Goal: Task Accomplishment & Management: Use online tool/utility

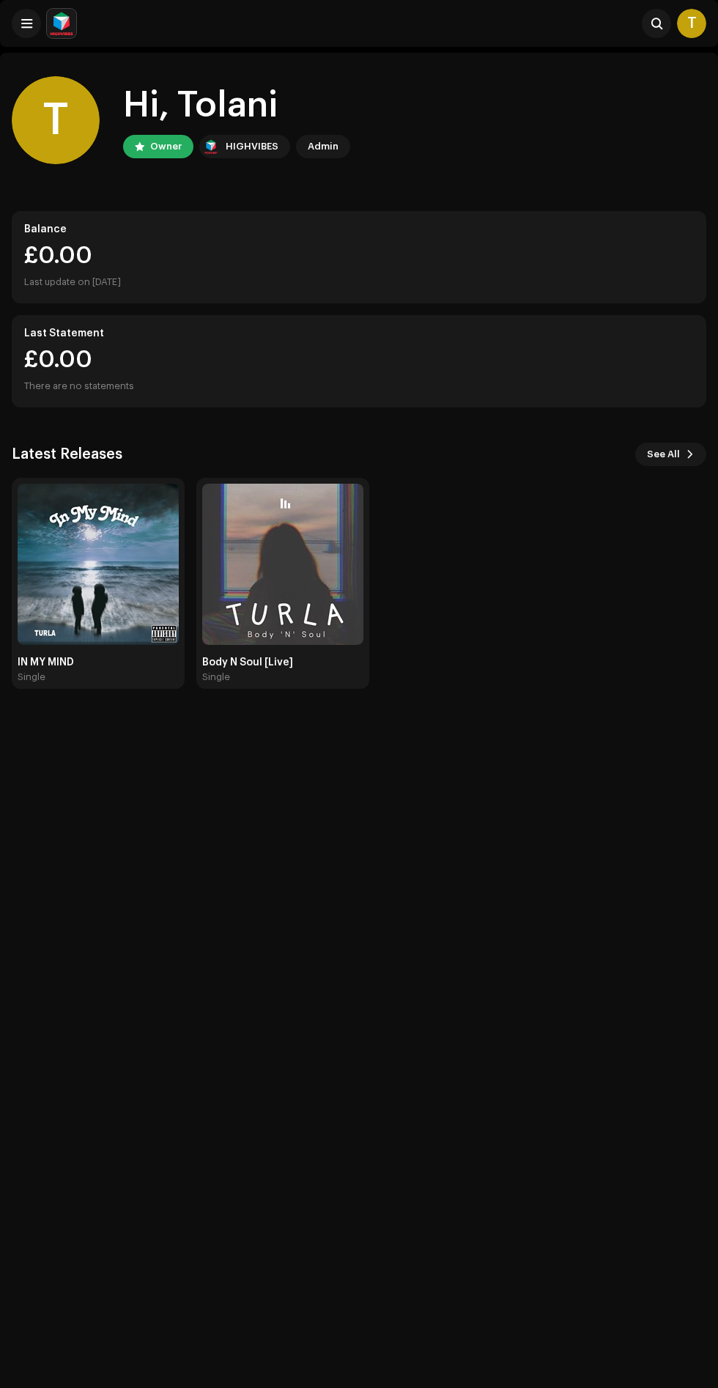
click at [81, 593] on img at bounding box center [98, 564] width 161 height 161
click at [119, 610] on img at bounding box center [98, 564] width 161 height 161
click at [117, 621] on img at bounding box center [98, 564] width 161 height 161
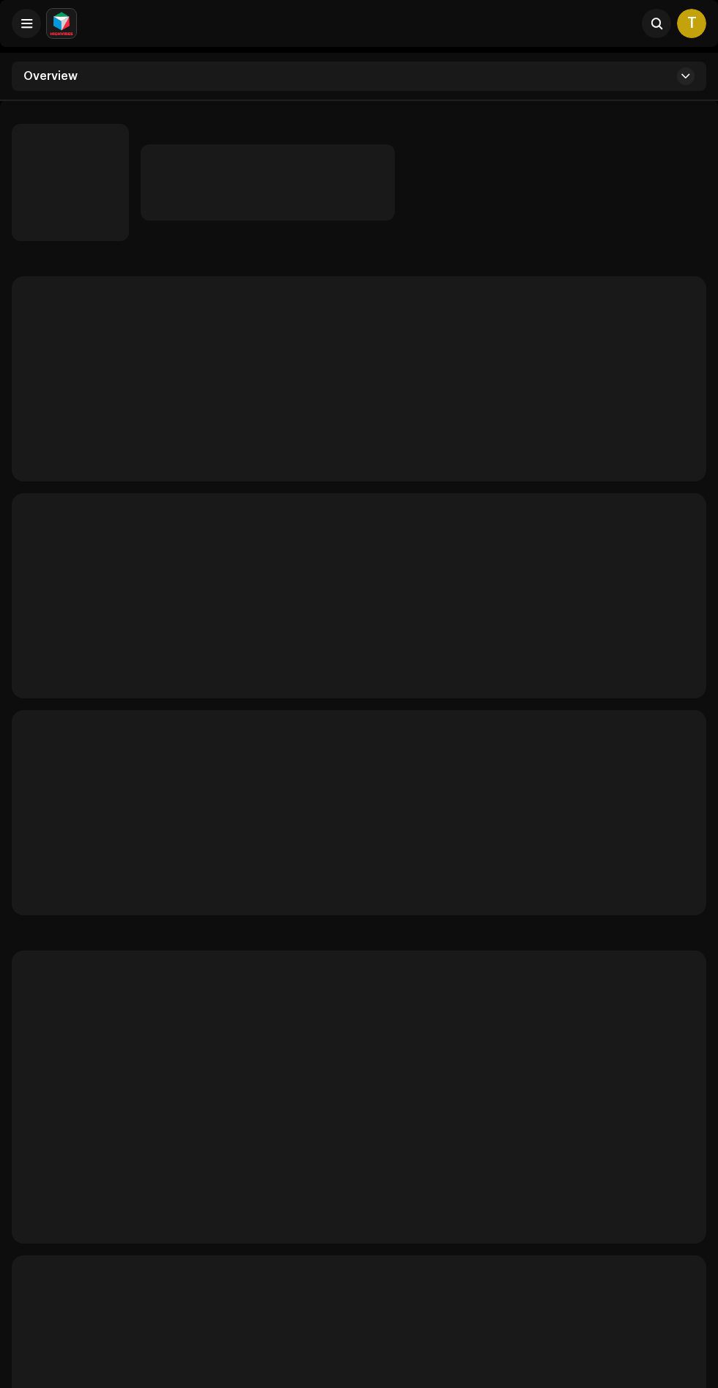
click at [123, 592] on p-skeleton at bounding box center [359, 595] width 695 height 205
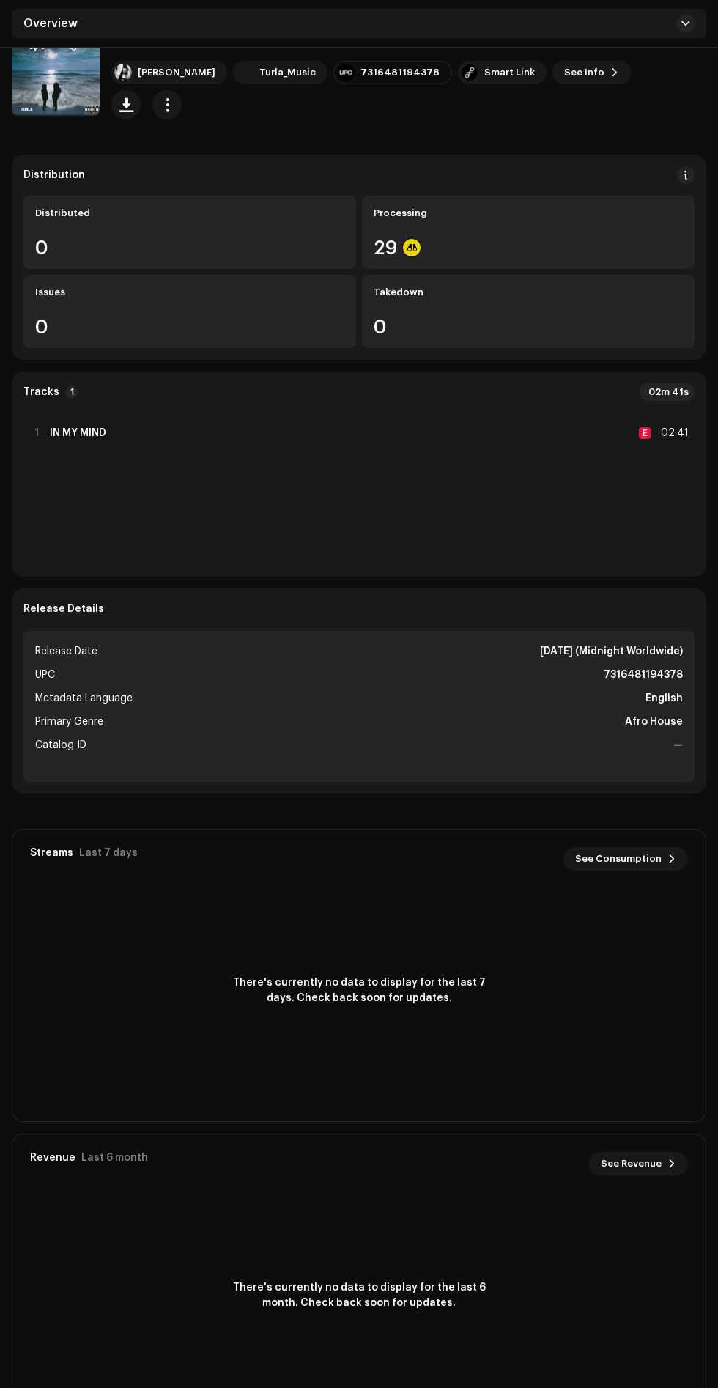
scroll to position [122, 0]
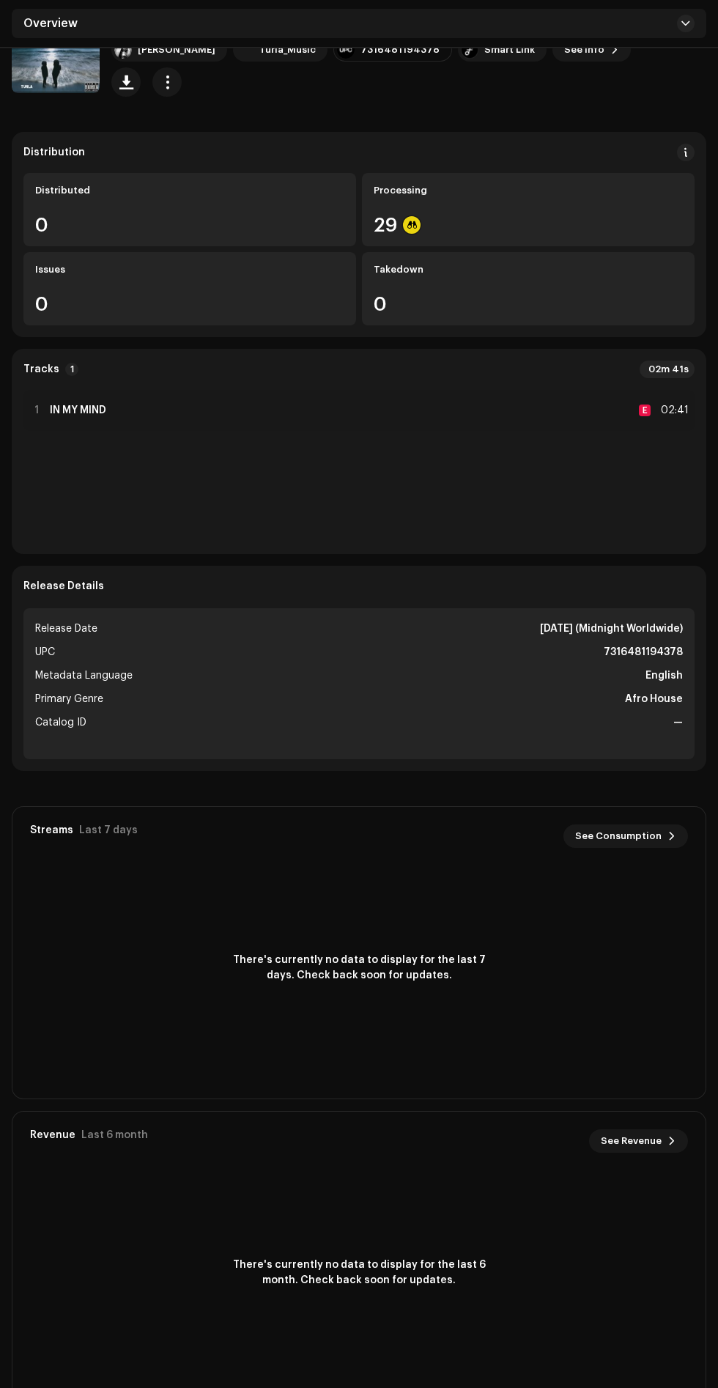
click at [533, 215] on div "29" at bounding box center [528, 224] width 309 height 19
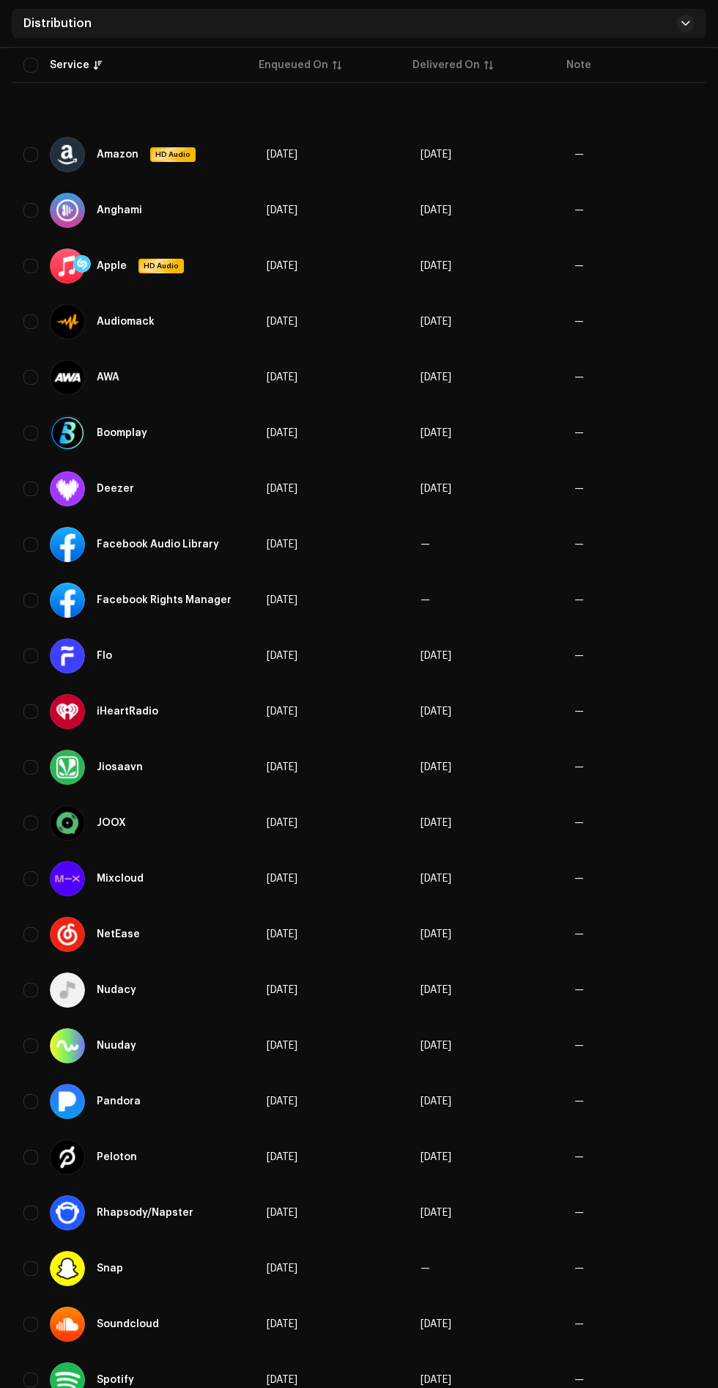
scroll to position [541, 0]
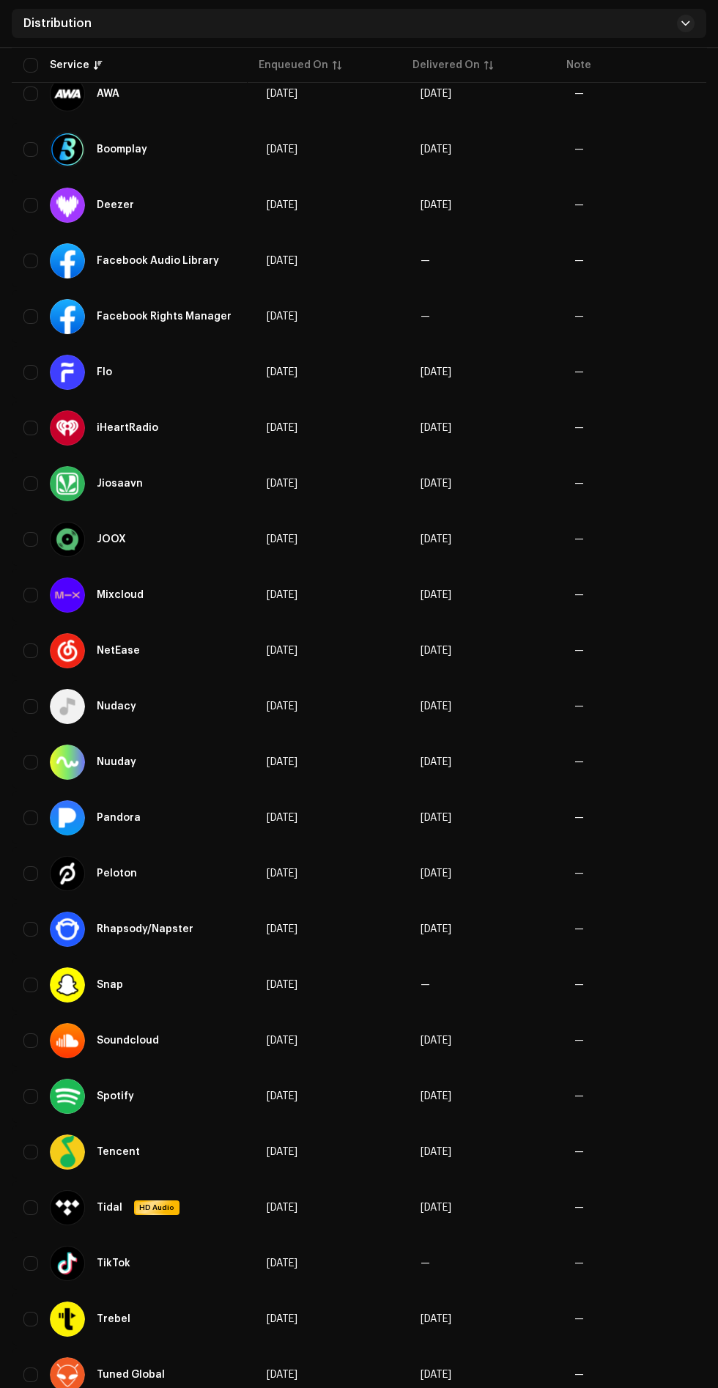
click at [164, 1044] on div "Soundcloud" at bounding box center [110, 1040] width 121 height 35
click at [347, 1063] on td "[DATE]" at bounding box center [332, 1040] width 154 height 53
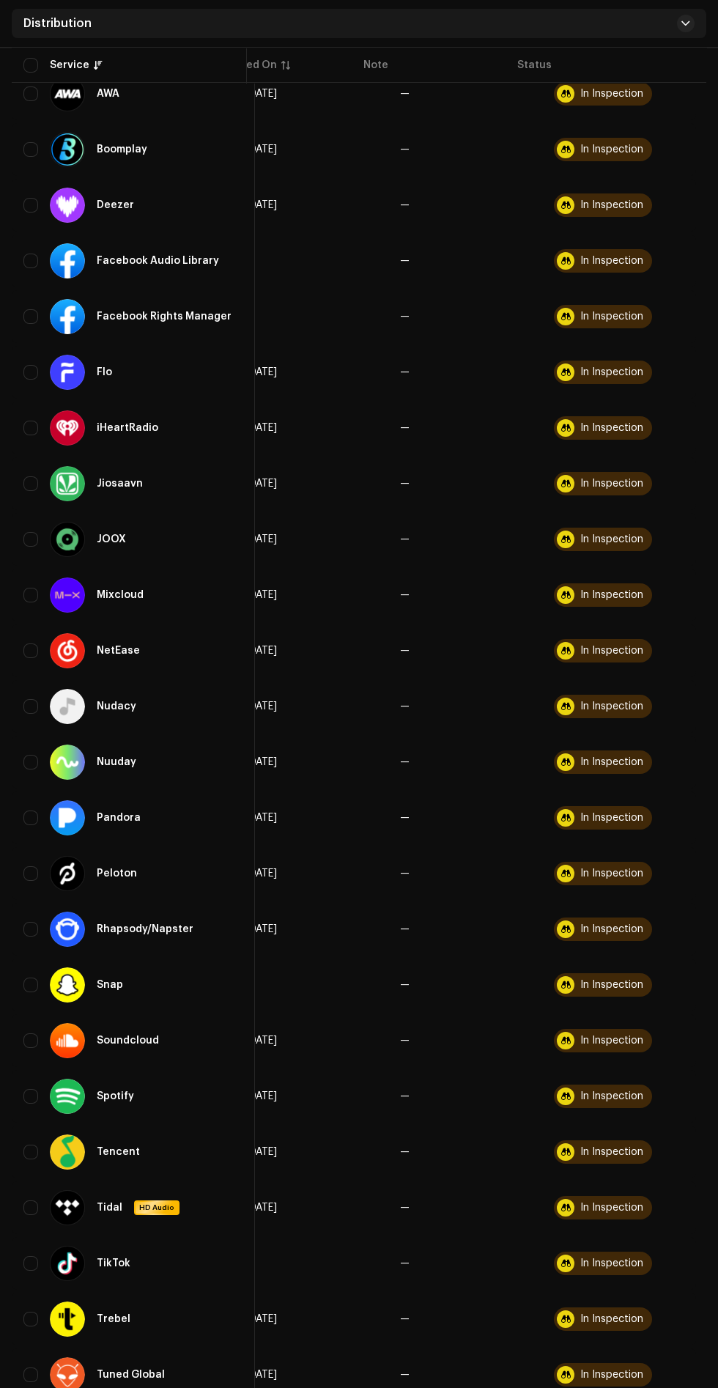
scroll to position [0, 203]
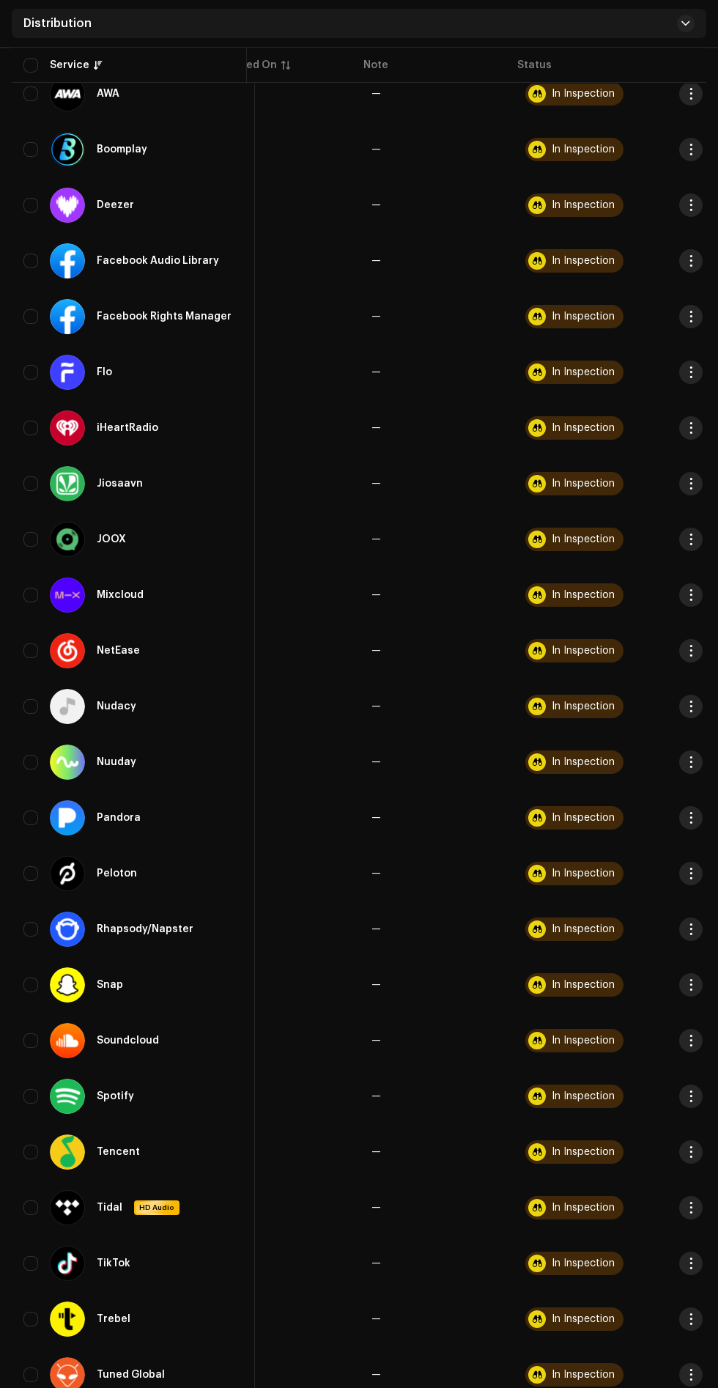
click at [686, 1040] on span "button" at bounding box center [691, 1040] width 11 height 12
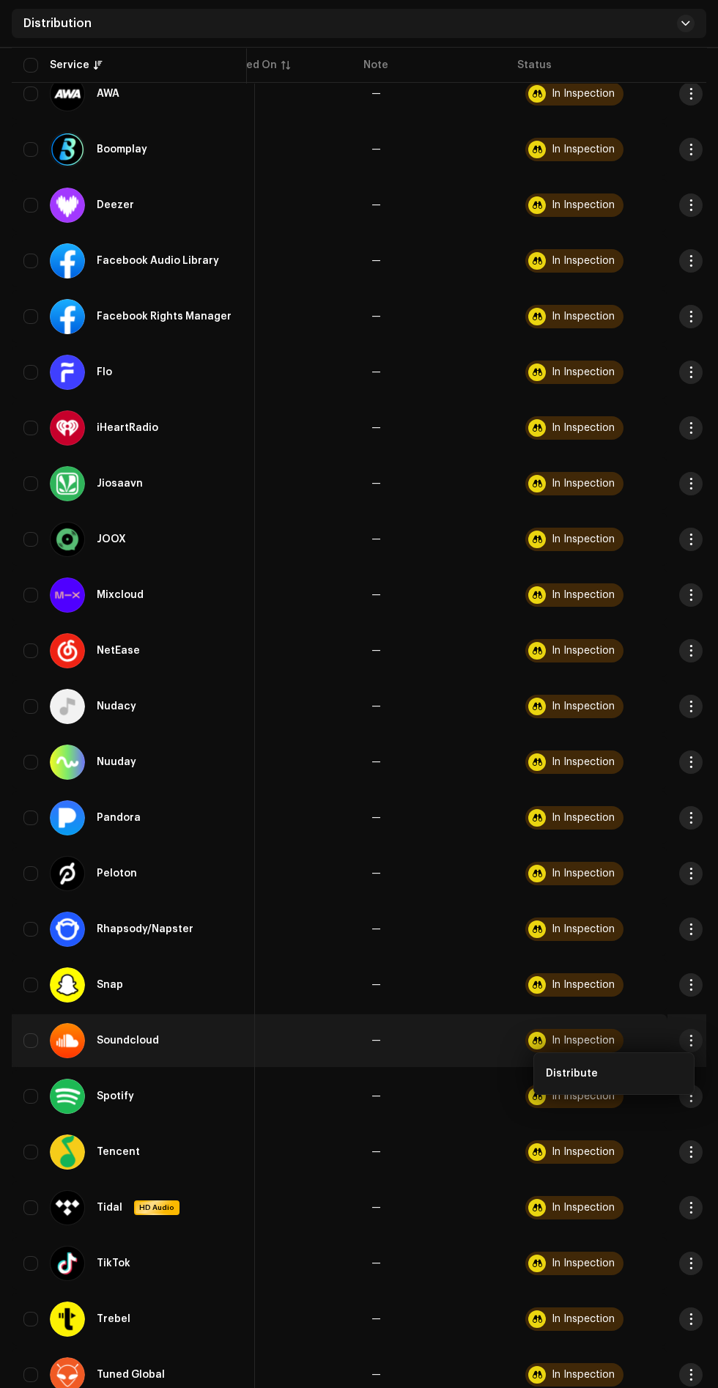
click at [686, 1040] on span "button" at bounding box center [691, 1040] width 11 height 12
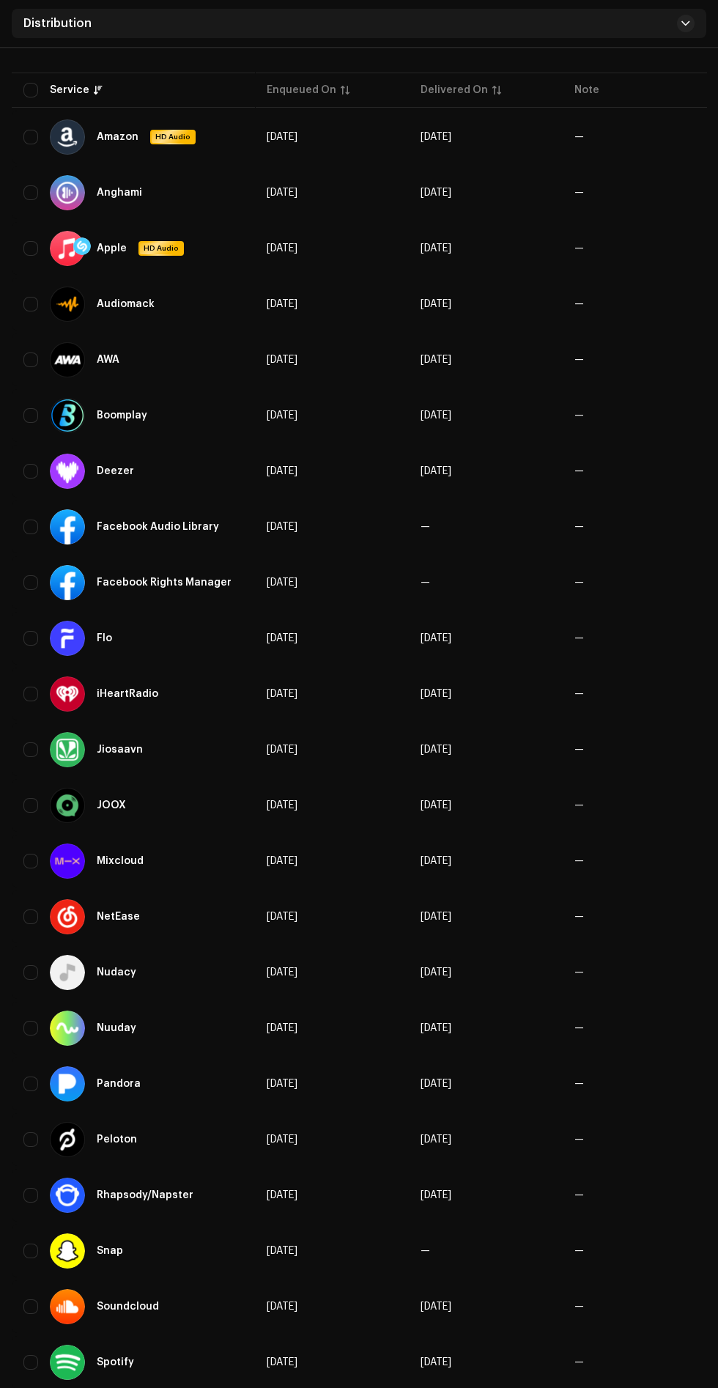
scroll to position [0, 0]
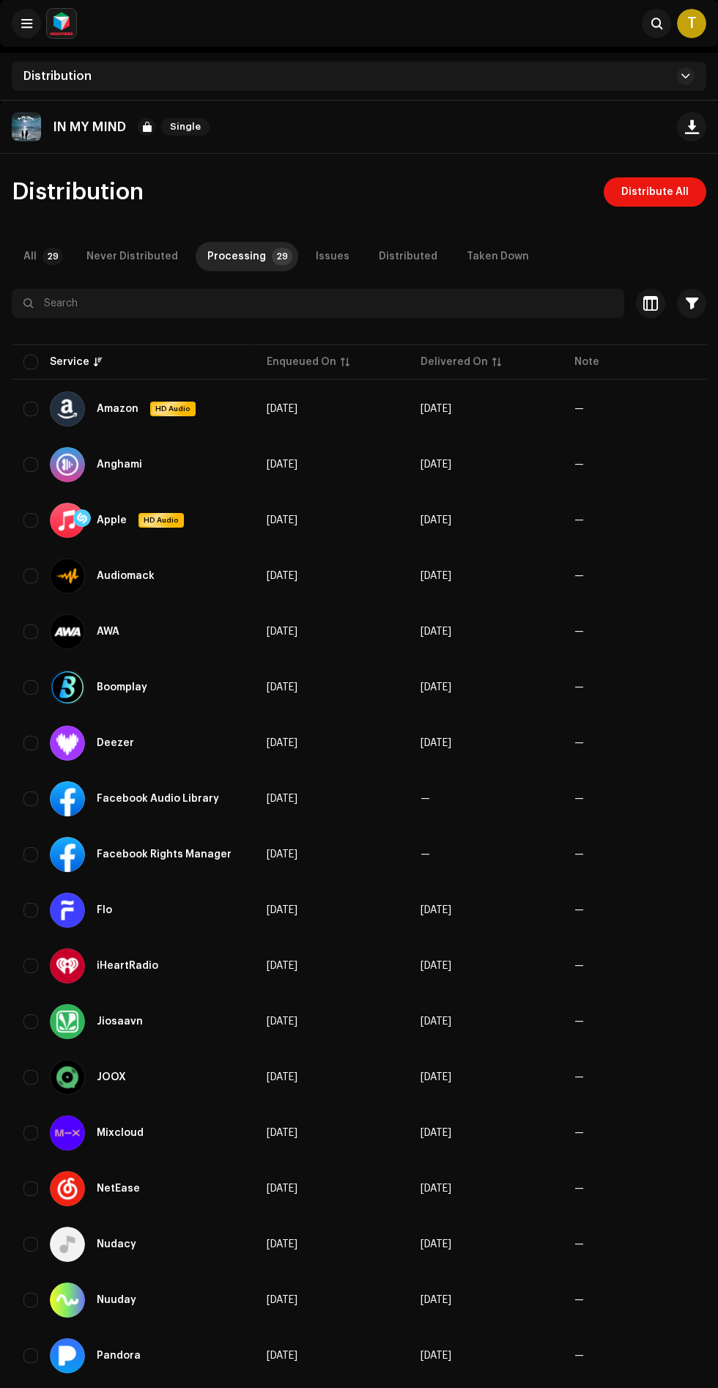
click at [674, 191] on span "Distribute All" at bounding box center [654, 191] width 67 height 29
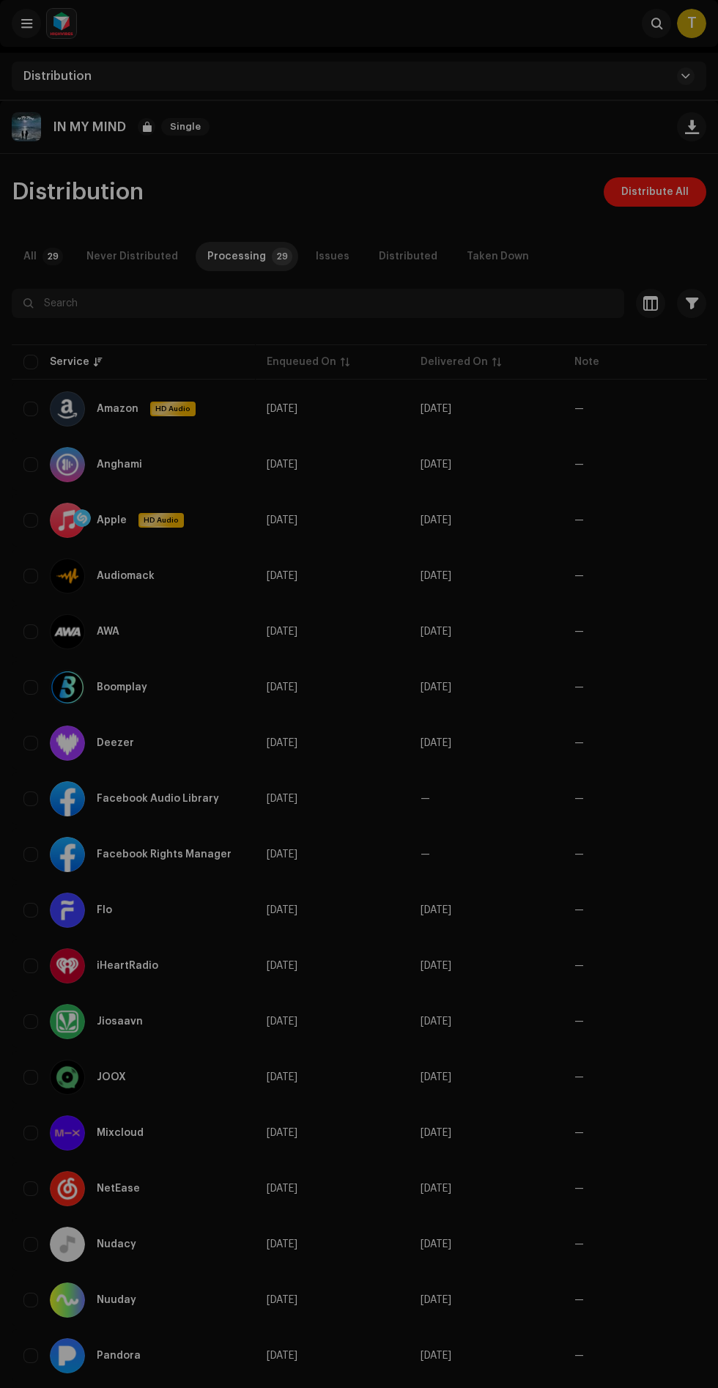
click at [601, 462] on div "Not Eligible For Distribution The selected services are not eligible for distri…" at bounding box center [359, 694] width 718 height 1388
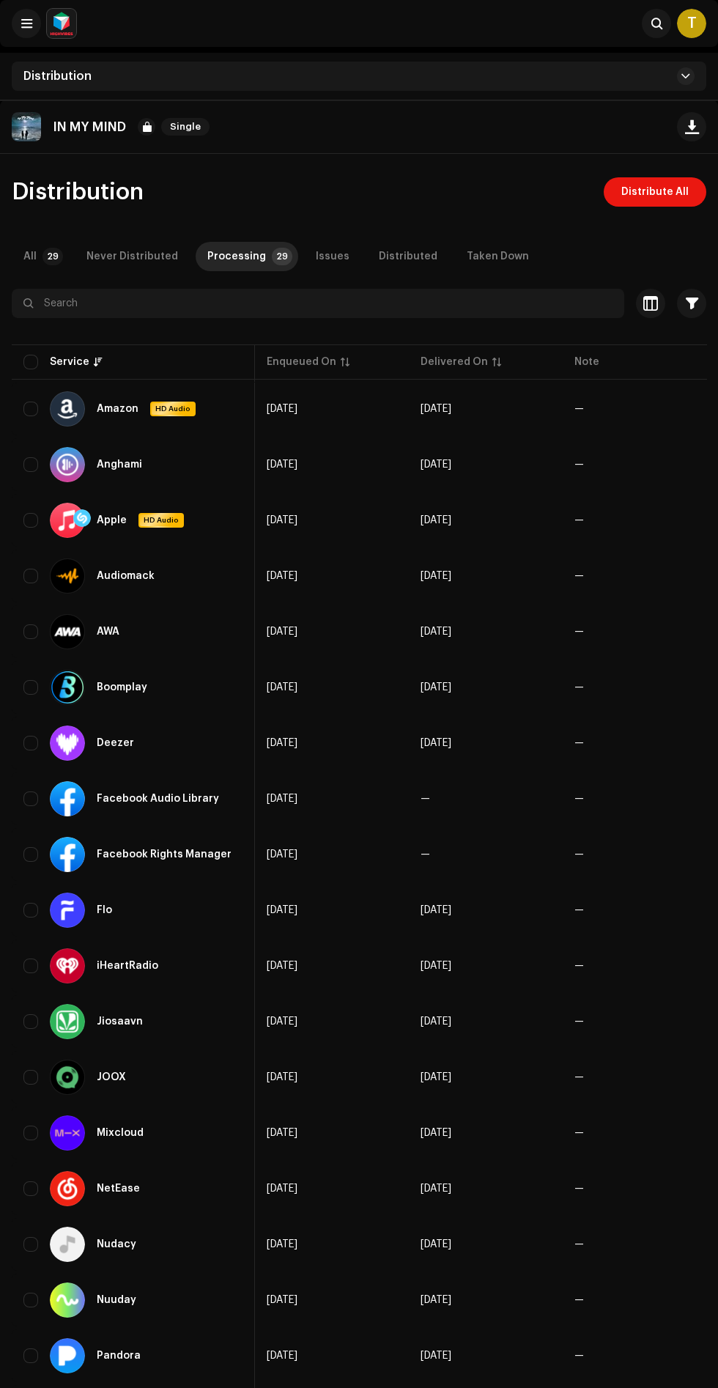
scroll to position [0, 203]
